Goal: Transaction & Acquisition: Purchase product/service

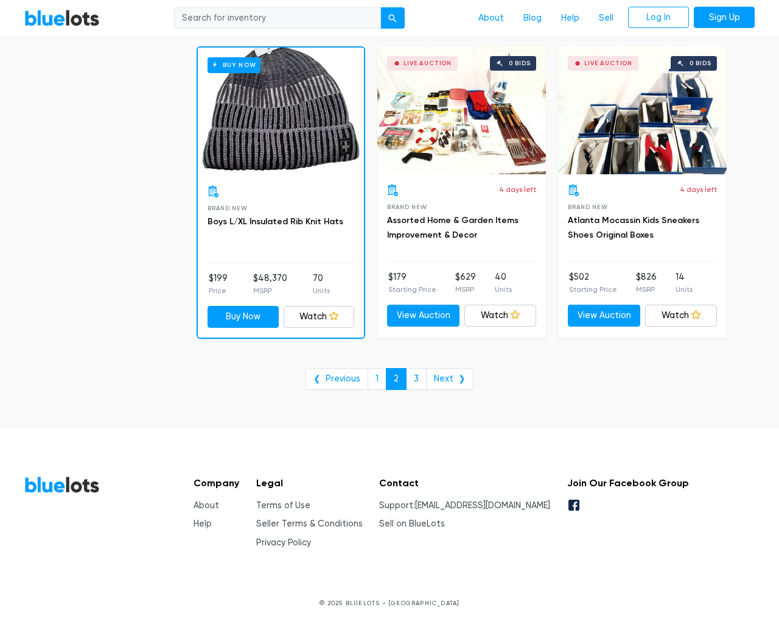
scroll to position [4916, 0]
type input "the"
type input "e"
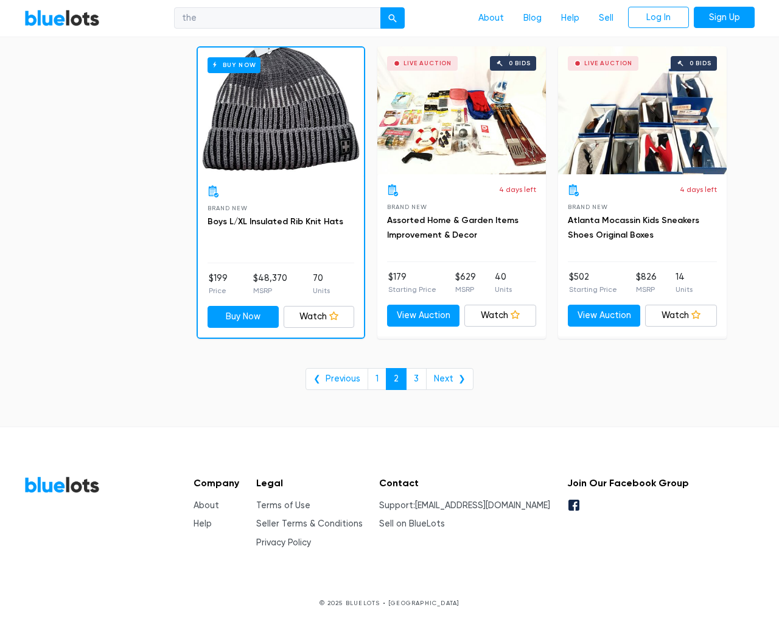
checkbox New"] "false"
type input "e"
checkbox Pulls"] "false"
checkbox input "false"
checkbox Accessories"] "false"
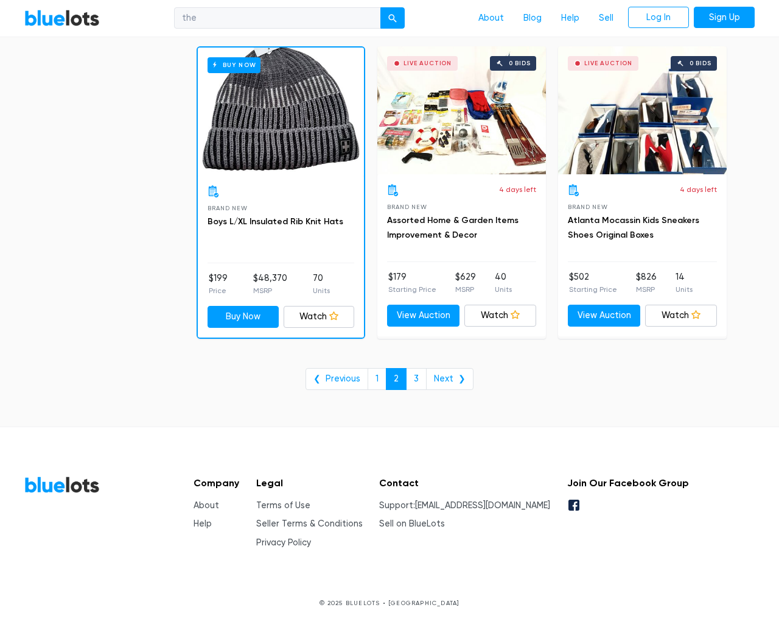
checkbox Beauty"] "false"
checkbox input "false"
checkbox Merchandise"] "false"
checkbox Garden"] "false"
checkbox Industrial"] "false"
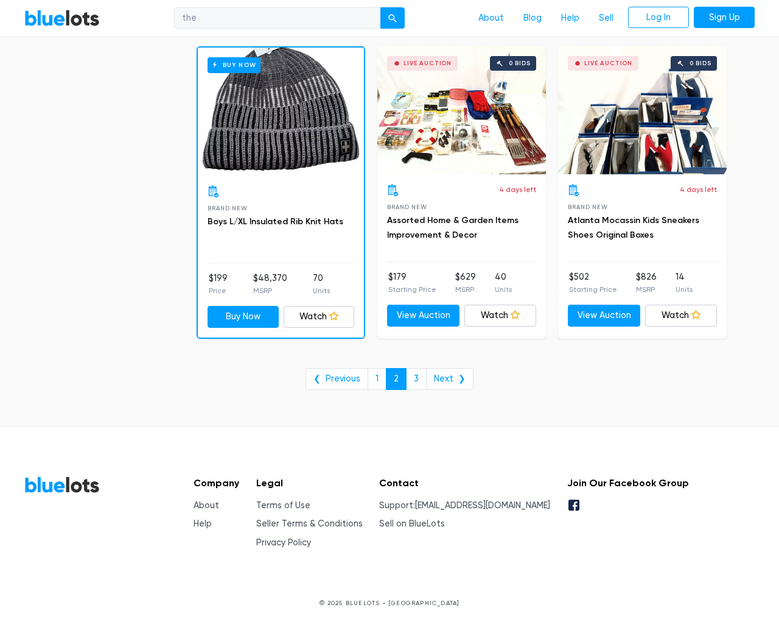
checkbox Baby"] "false"
checkbox input "false"
type input "e"
select select "10000"
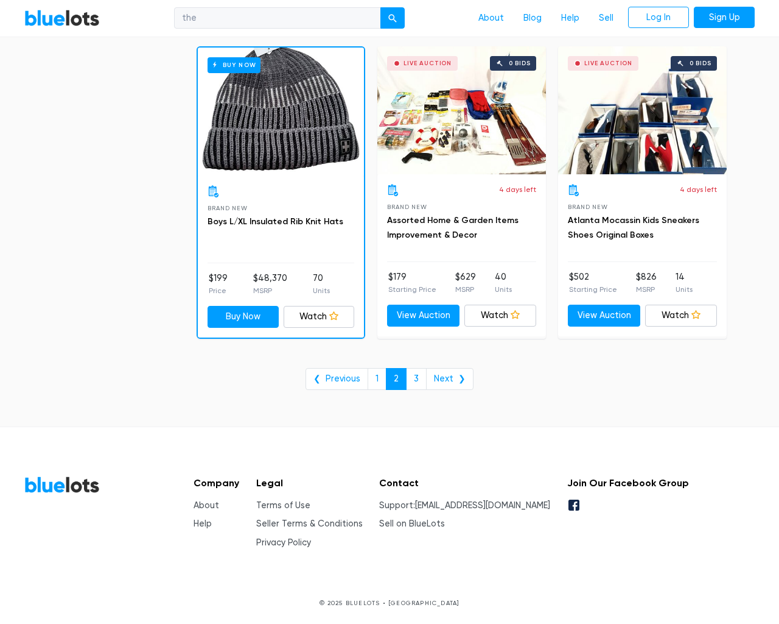
select select "50000"
select select "ending_soonest"
select select "50000"
select select "highest_price"
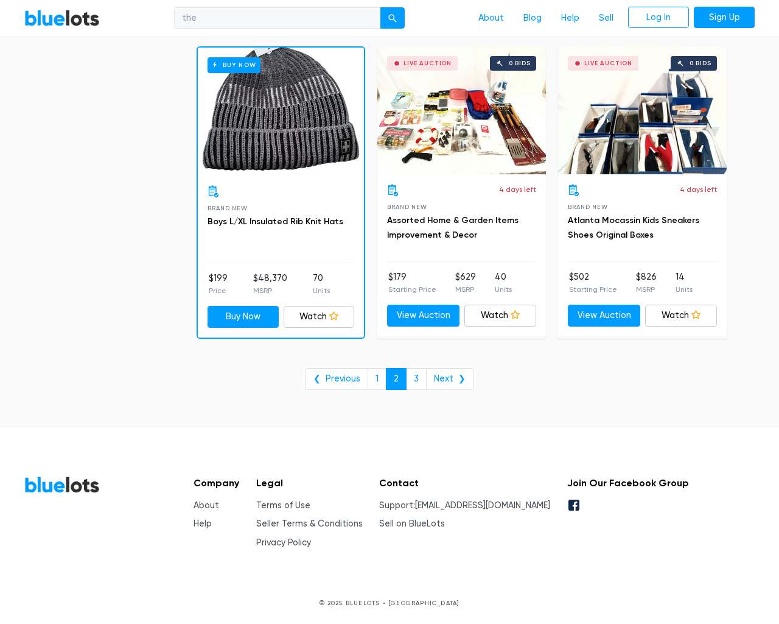
scroll to position [0, 0]
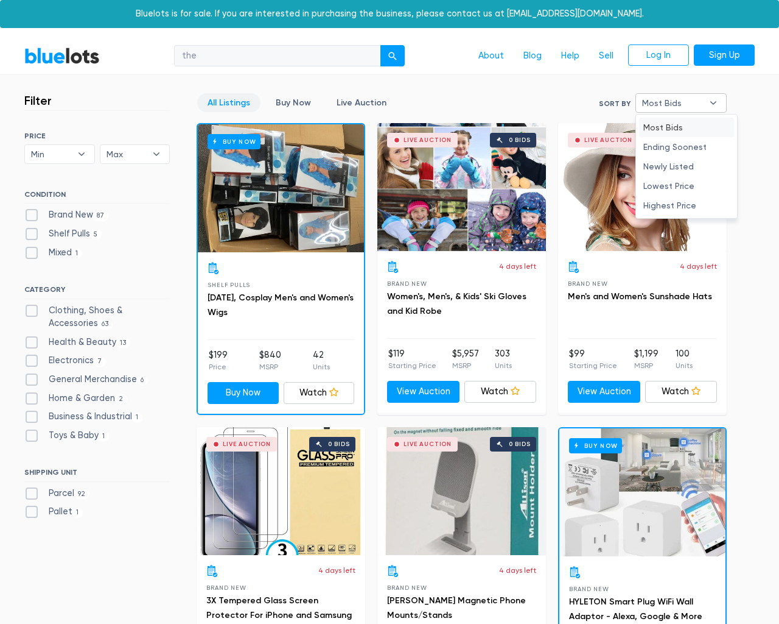
type input "e"
checkbox New"] "false"
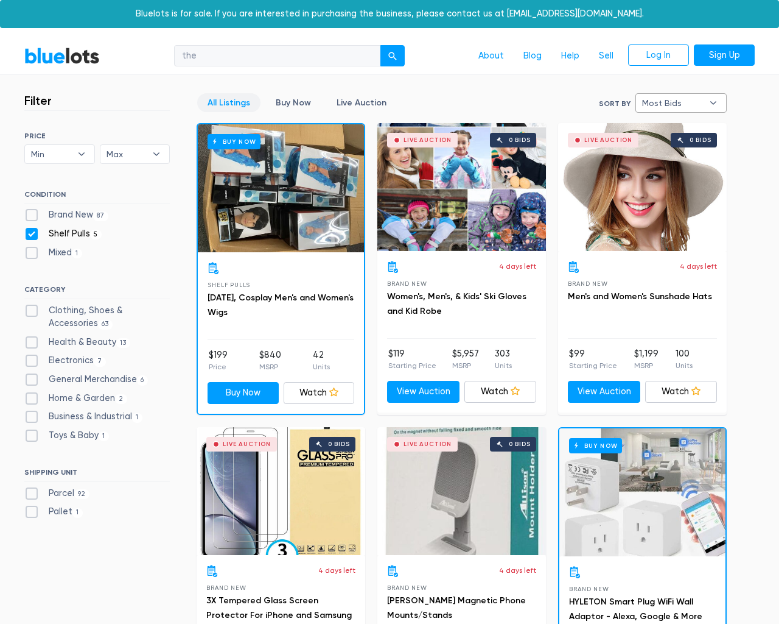
checkbox Pulls"] "false"
checkbox input "false"
checkbox Accessories"] "false"
checkbox Beauty"] "false"
checkbox input "false"
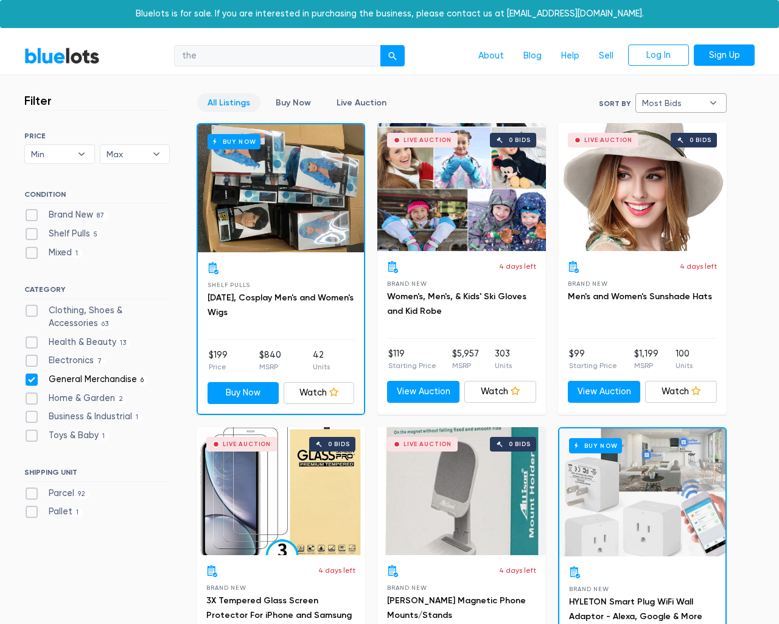
checkbox Merchandise"] "false"
checkbox Garden"] "false"
checkbox Industrial"] "false"
checkbox Baby"] "false"
checkbox input "false"
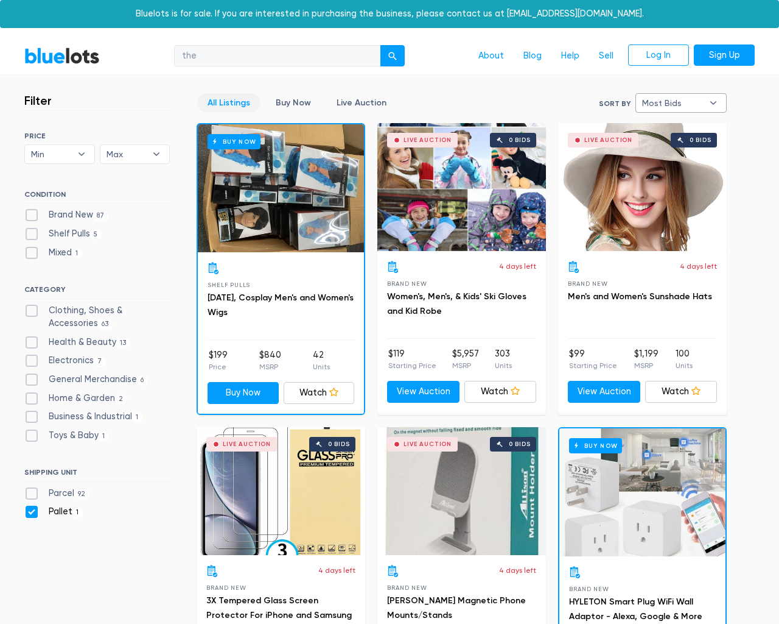
checkbox input "false"
type input "e"
select select "most_bids"
type input "e"
checkbox New"] "false"
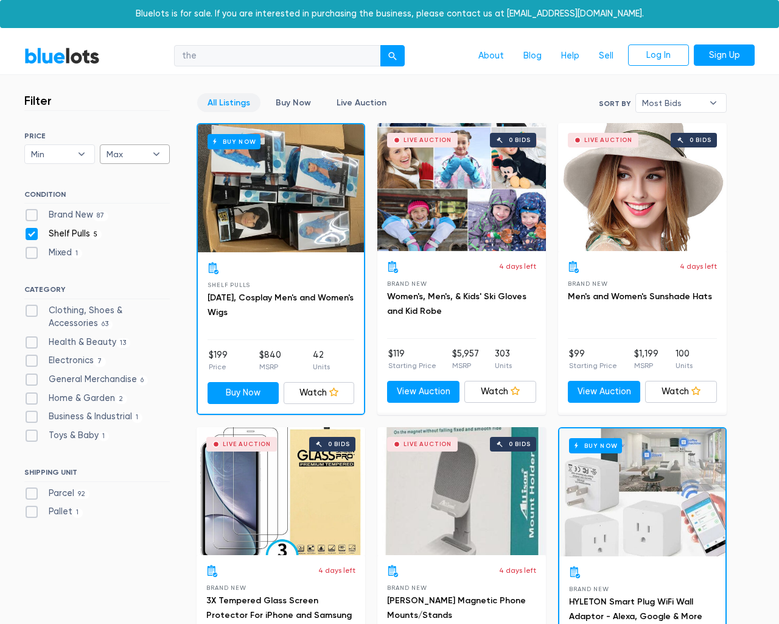
checkbox Pulls"] "false"
checkbox input "false"
checkbox Accessories"] "false"
checkbox Beauty"] "false"
checkbox input "false"
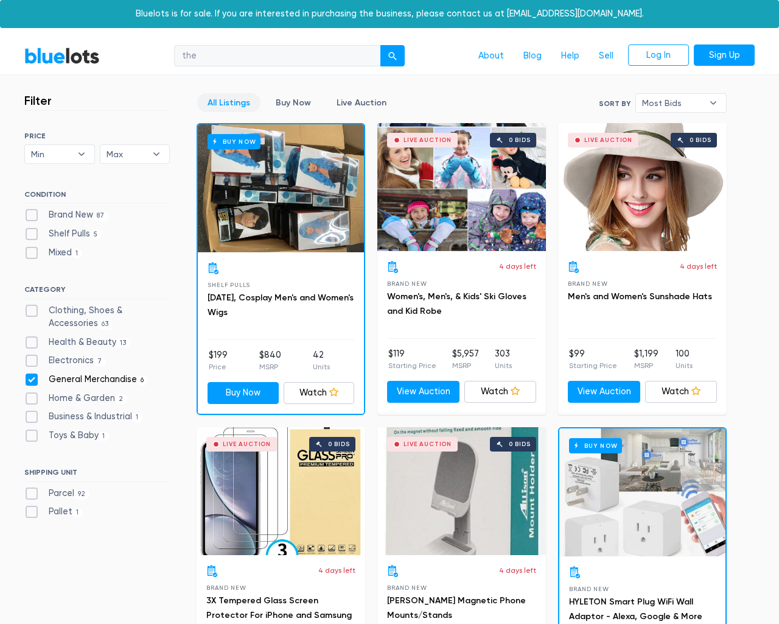
checkbox Merchandise"] "false"
checkbox Garden"] "false"
checkbox Industrial"] "false"
checkbox Baby"] "false"
checkbox input "false"
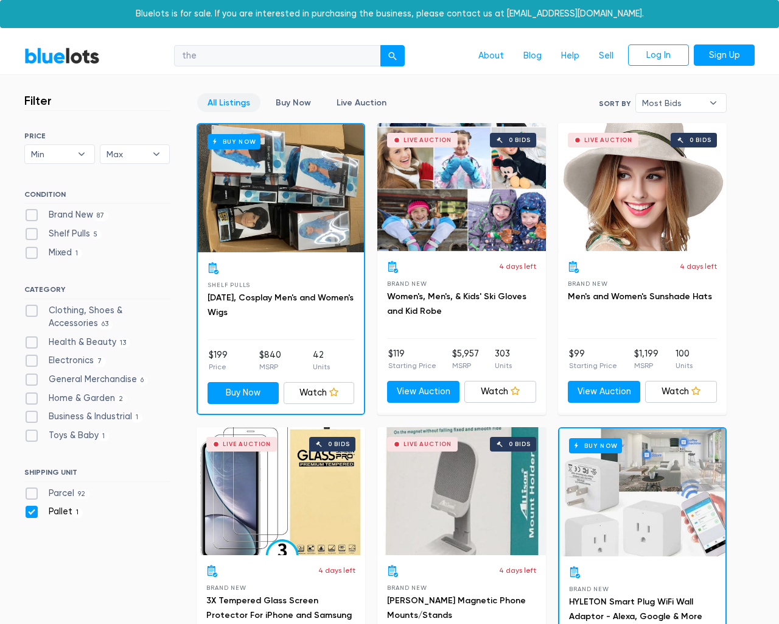
checkbox input "false"
type input "e"
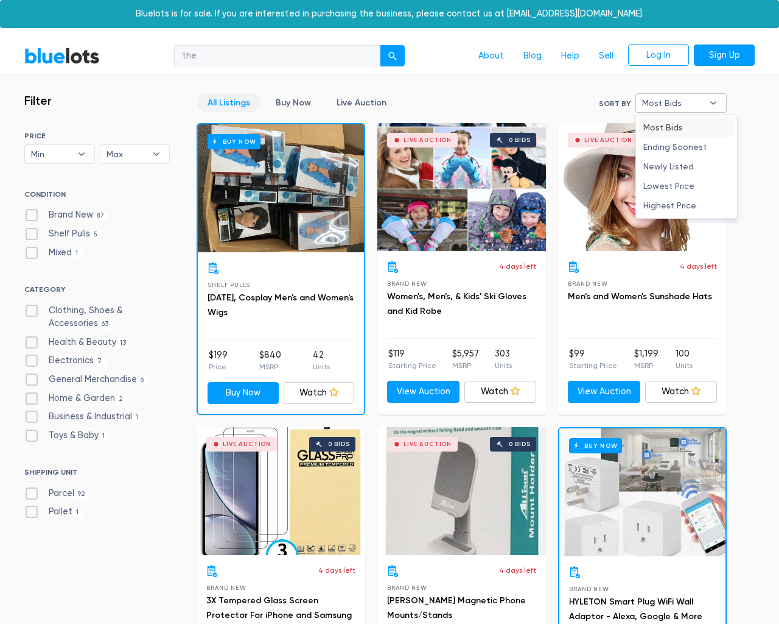
type input "e"
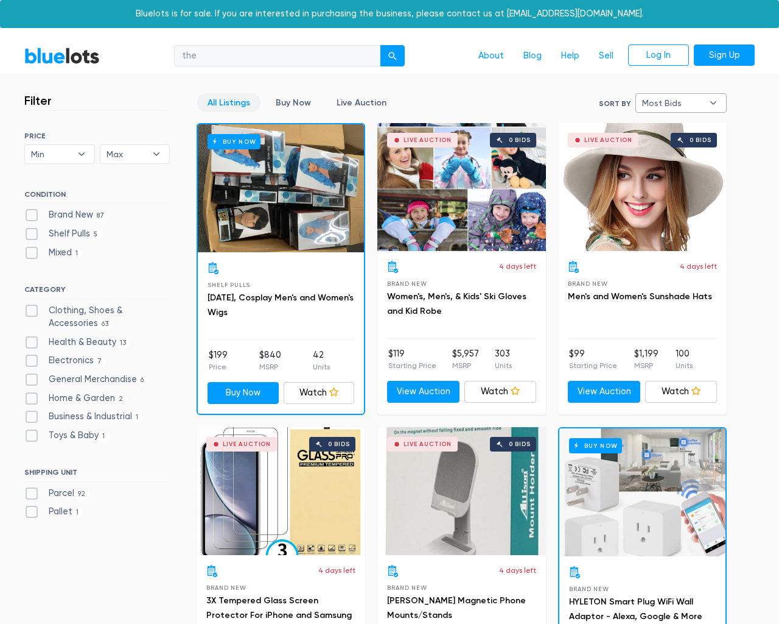
select select
select select "most_bids"
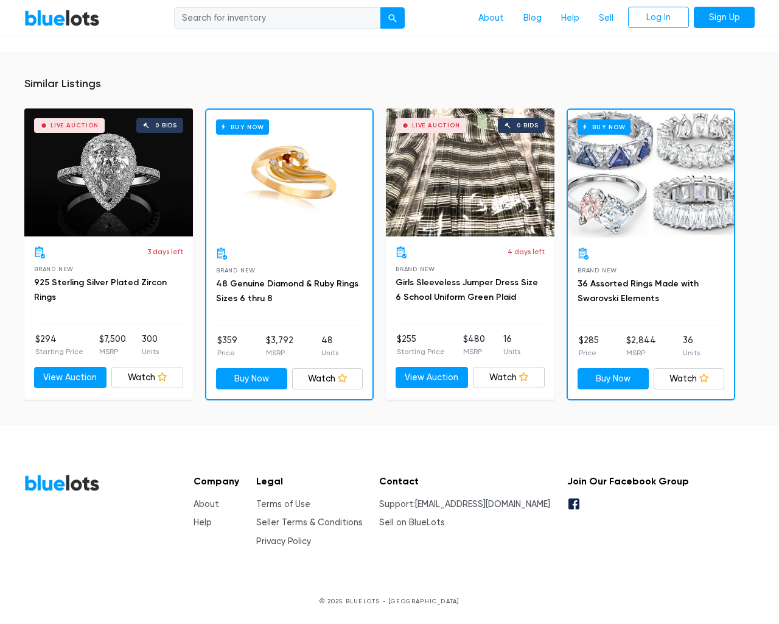
scroll to position [929, 0]
type input "the"
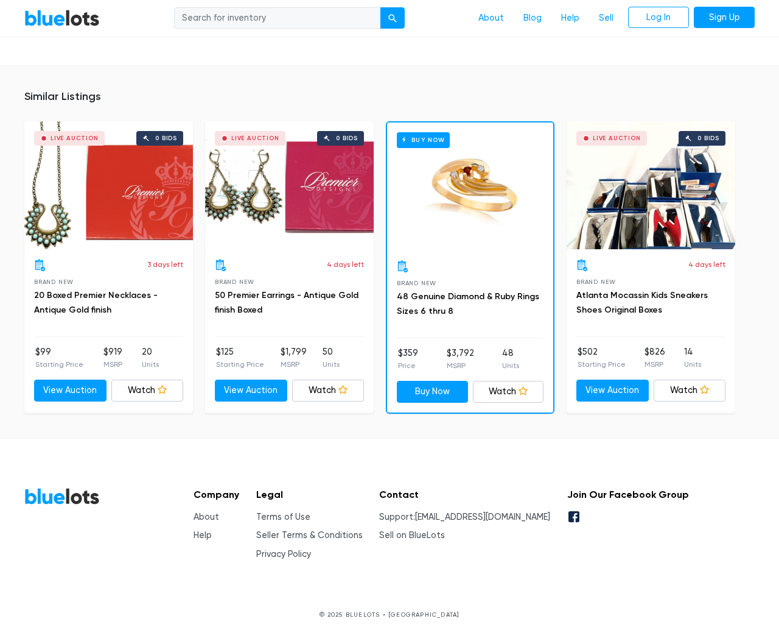
scroll to position [800, 0]
type input "the"
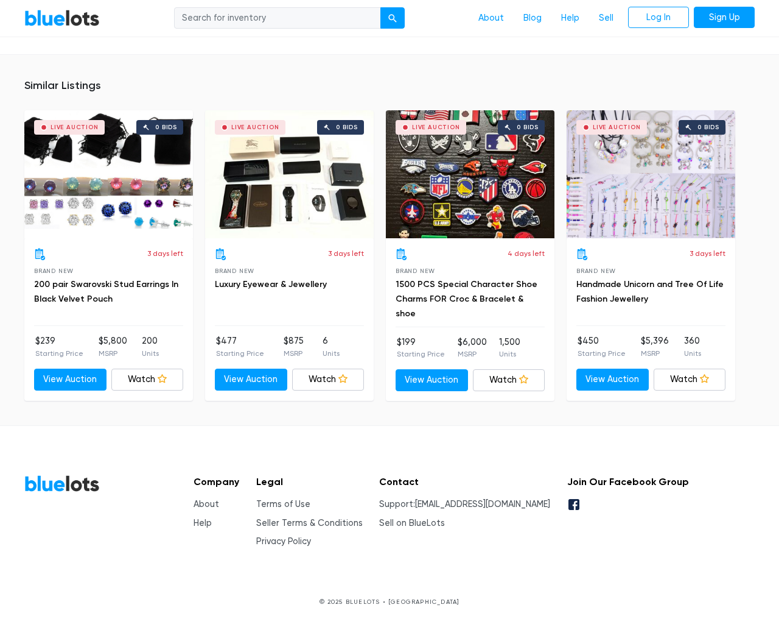
scroll to position [938, 0]
type input "the"
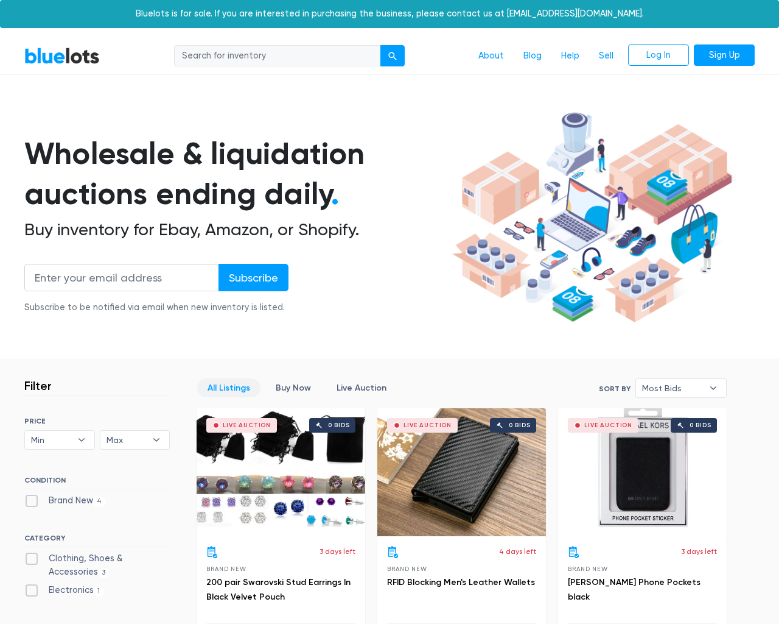
scroll to position [641, 0]
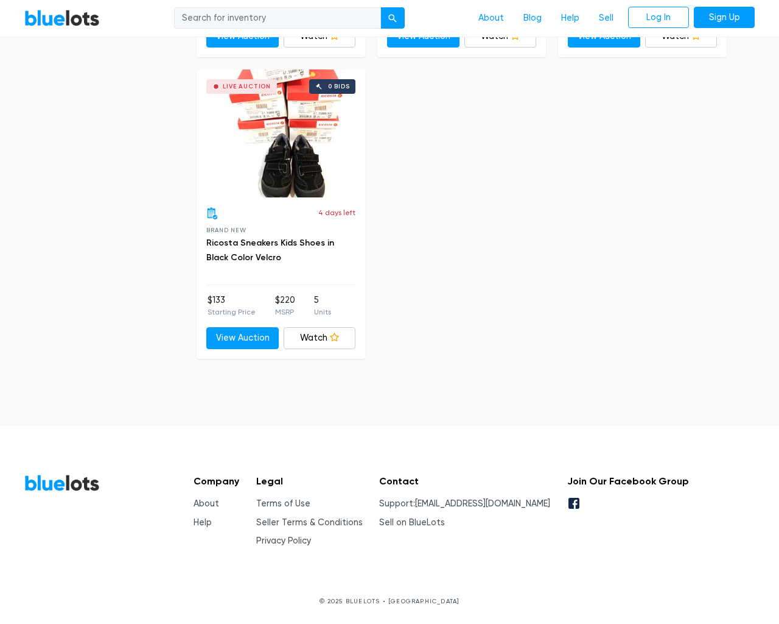
scroll to position [641, 0]
type input "the"
type input "testing@example.com"
type input "e"
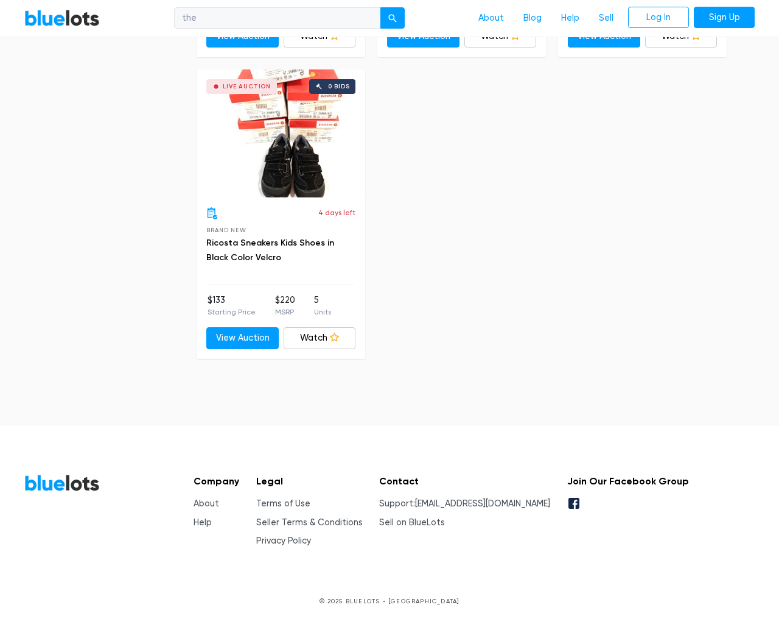
type input "e"
checkbox New"] "false"
type input "e"
checkbox Accessories"] "false"
checkbox input "false"
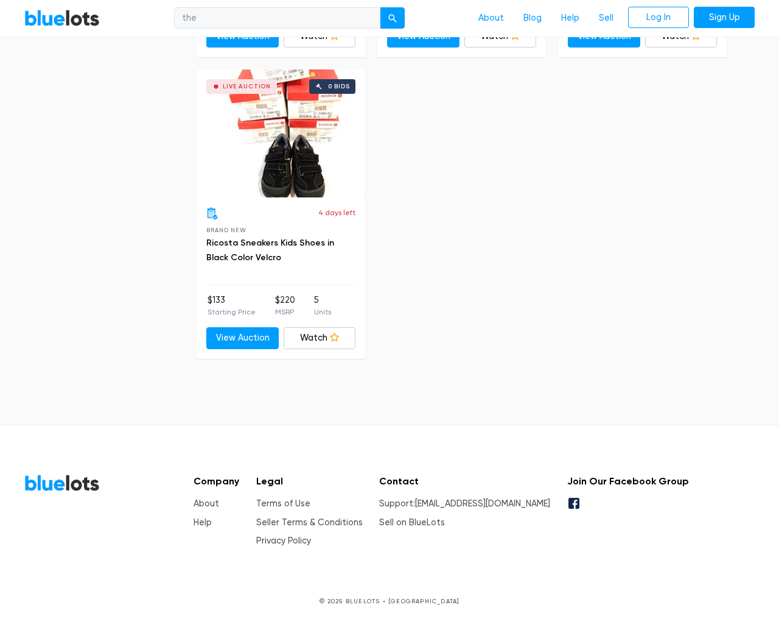
checkbox input "false"
type input "e"
select select "50000"
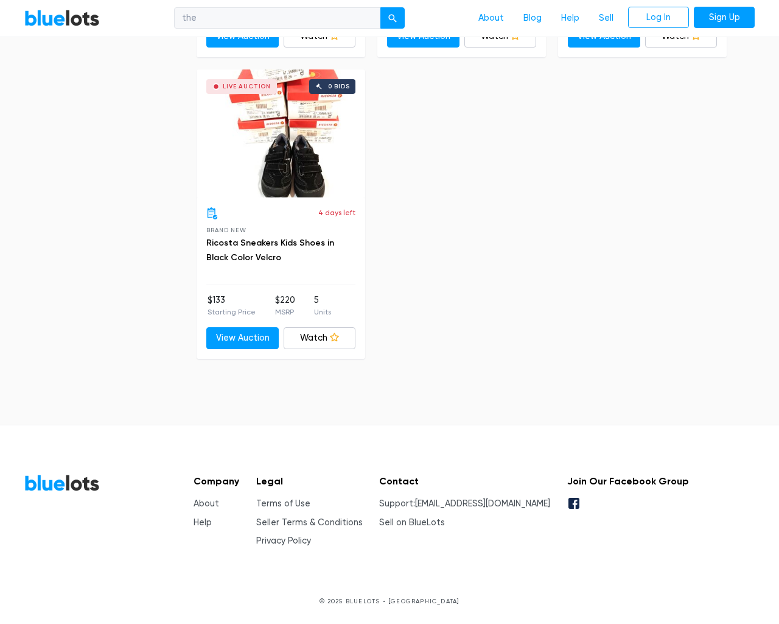
select select "ending_soonest"
select select "50000"
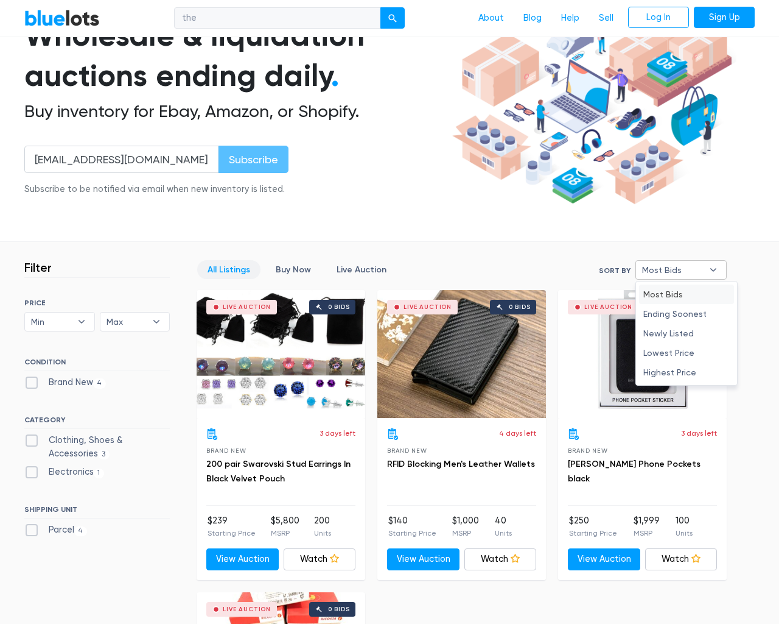
select select "ending_soonest"
type input "e"
checkbox New"] "false"
checkbox Accessories"] "false"
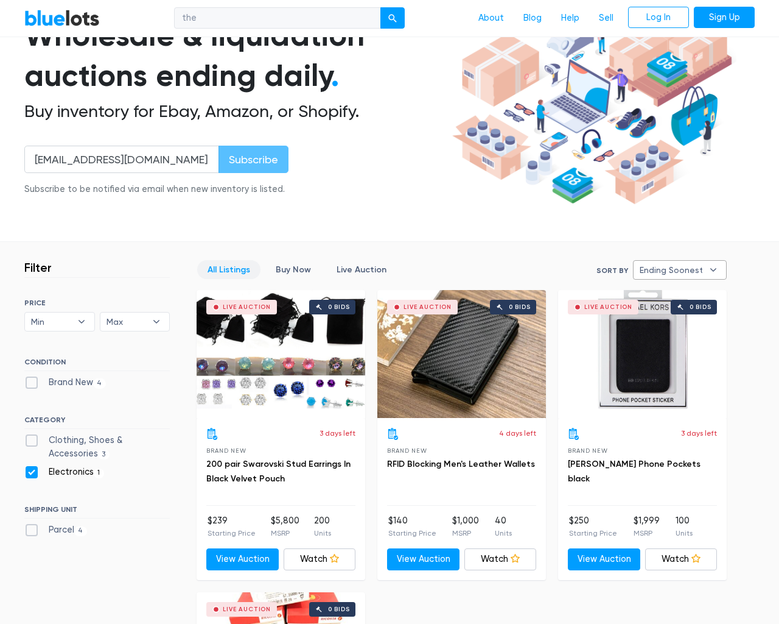
checkbox input "false"
type input "e"
